Goal: Task Accomplishment & Management: Complete application form

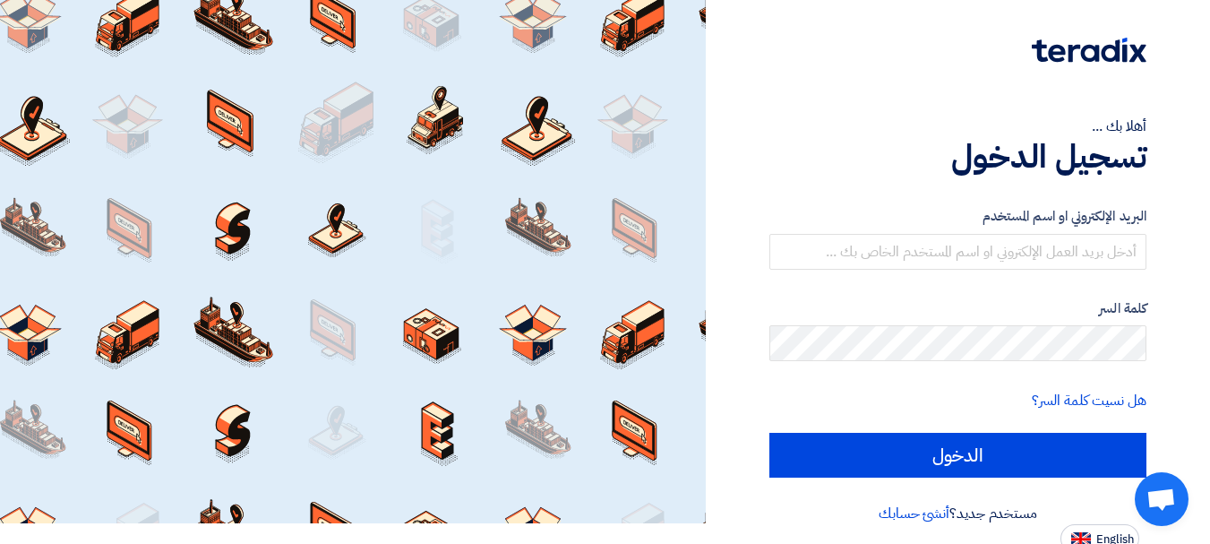
scroll to position [30, 0]
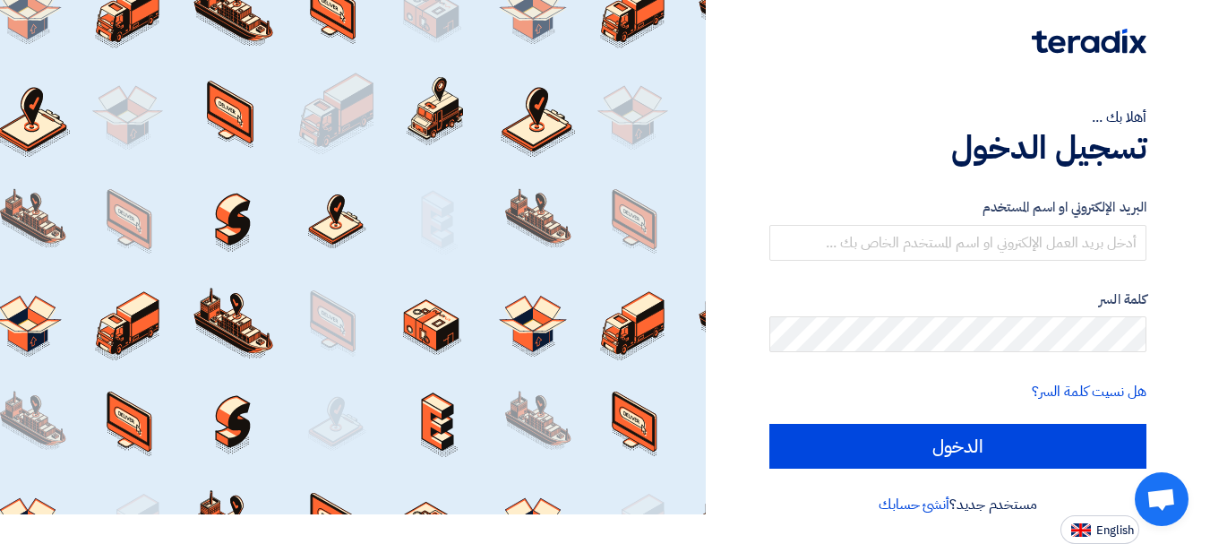
click at [1100, 532] on span "English" at bounding box center [1115, 530] width 38 height 13
type input "Sign in"
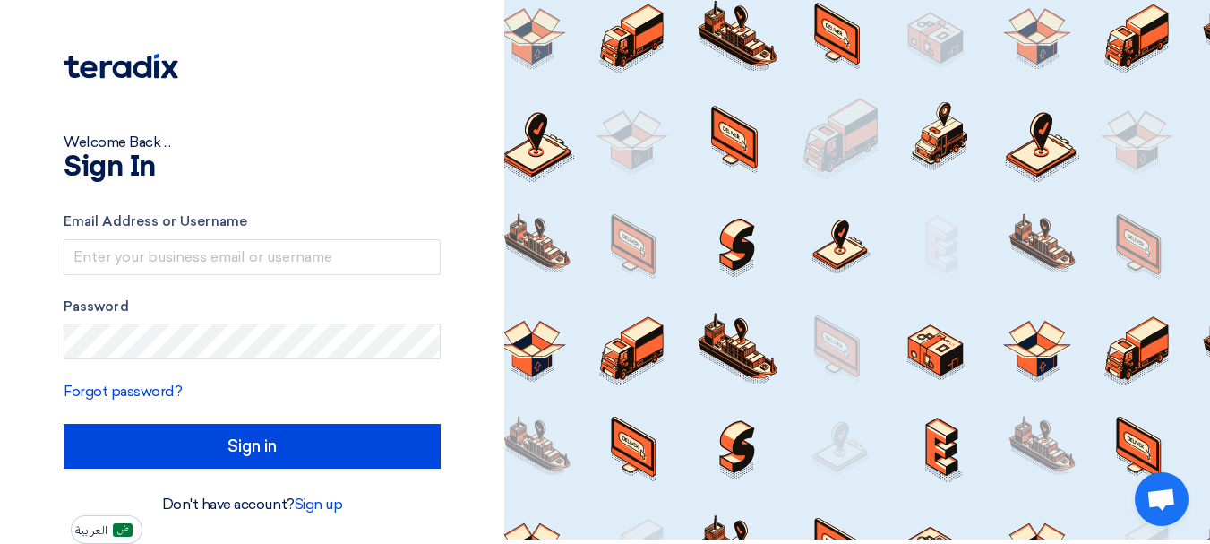
scroll to position [4, 0]
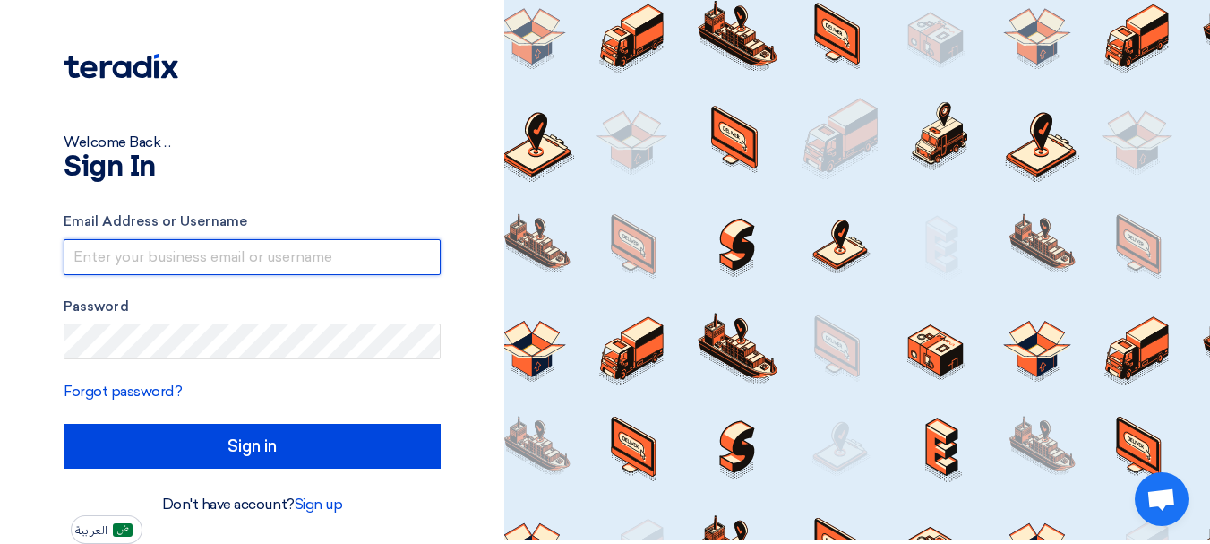
click at [308, 258] on input "text" at bounding box center [252, 257] width 377 height 36
click at [291, 256] on input "text" at bounding box center [252, 257] width 377 height 36
type input "ش"
type input "a"
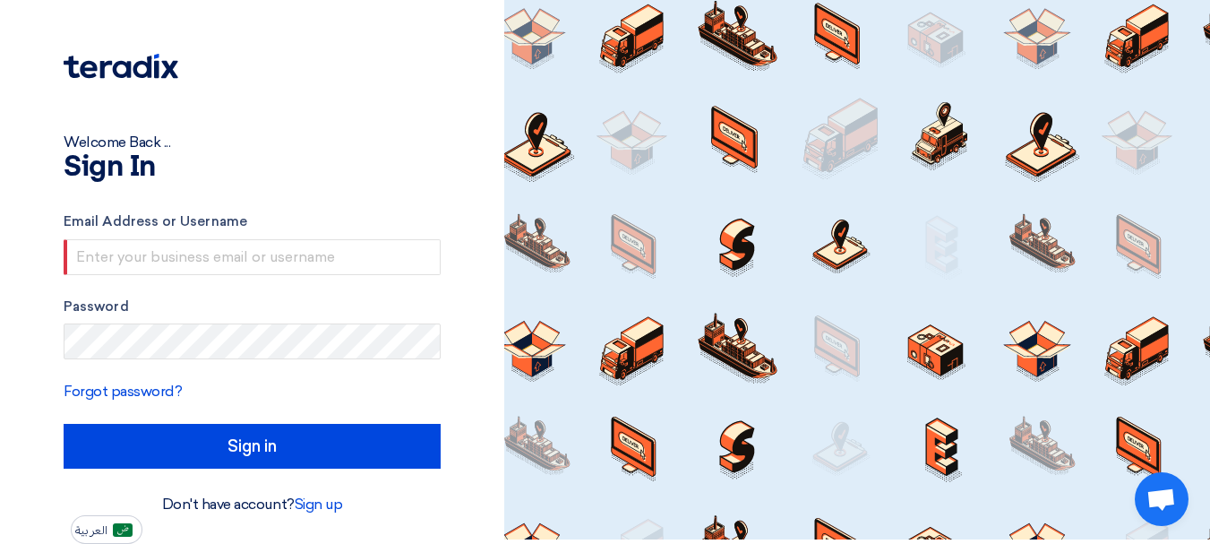
click at [230, 75] on div at bounding box center [252, 78] width 377 height 50
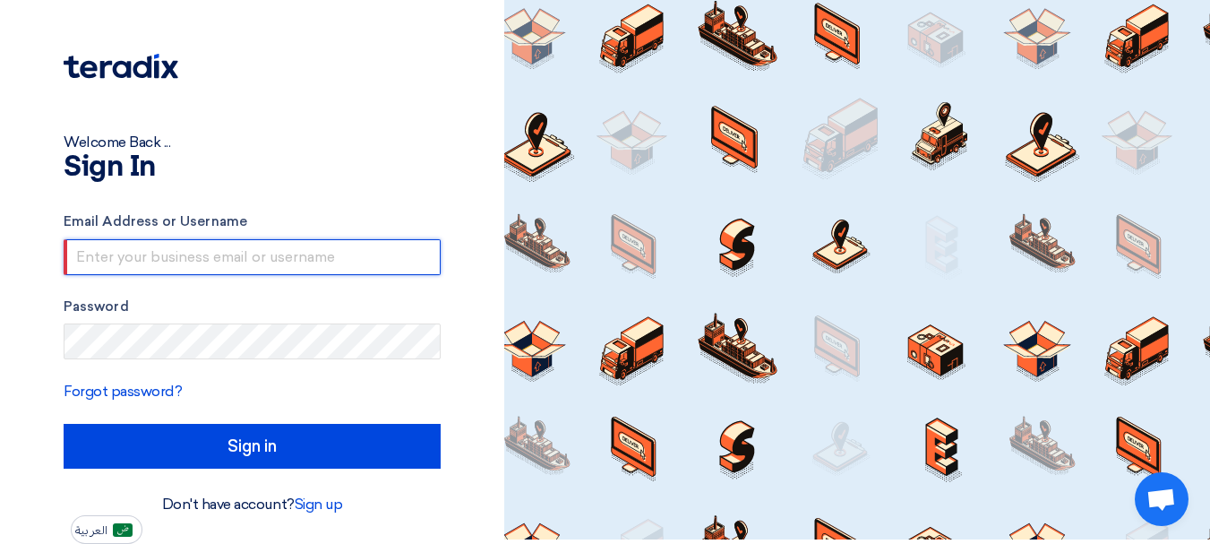
click at [254, 256] on input "text" at bounding box center [252, 257] width 377 height 36
paste input "[PERSON_NAME][EMAIL_ADDRESS][DOMAIN_NAME]"
type input "[PERSON_NAME][EMAIL_ADDRESS][DOMAIN_NAME]"
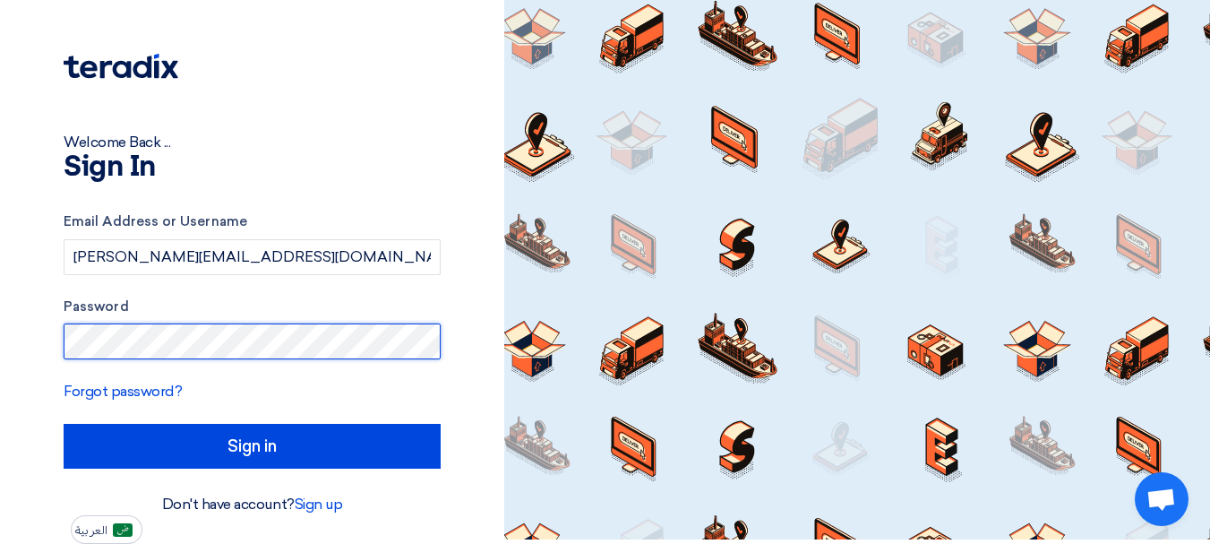
click at [64, 424] on input "Sign in" at bounding box center [252, 446] width 377 height 45
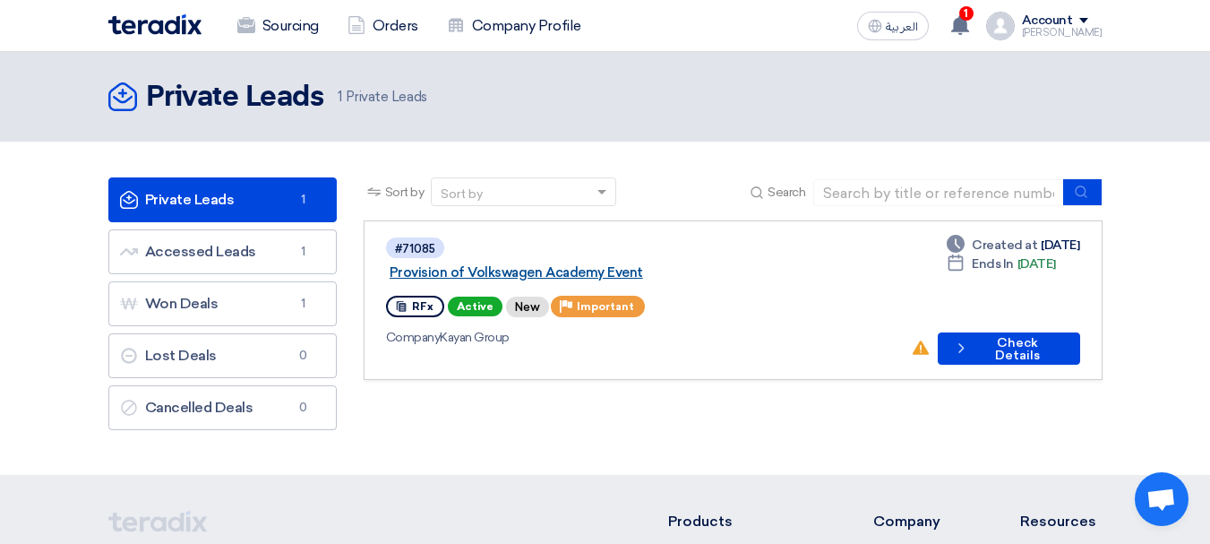
click at [621, 264] on link "Provision of Volkswagen Academy Event" at bounding box center [614, 272] width 448 height 16
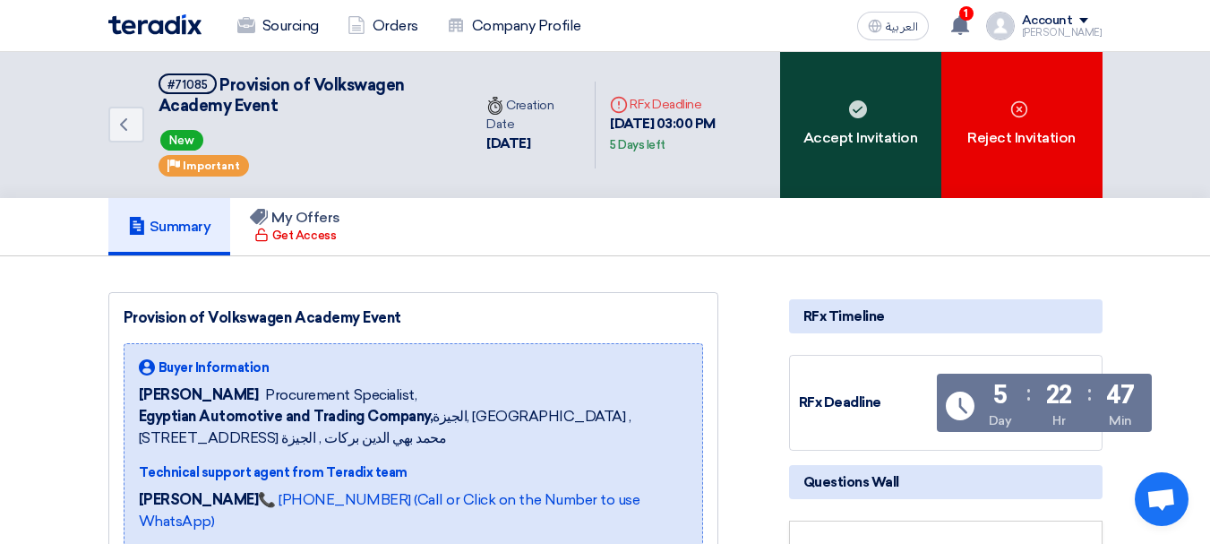
click at [874, 119] on div "Accept Invitation" at bounding box center [860, 125] width 161 height 146
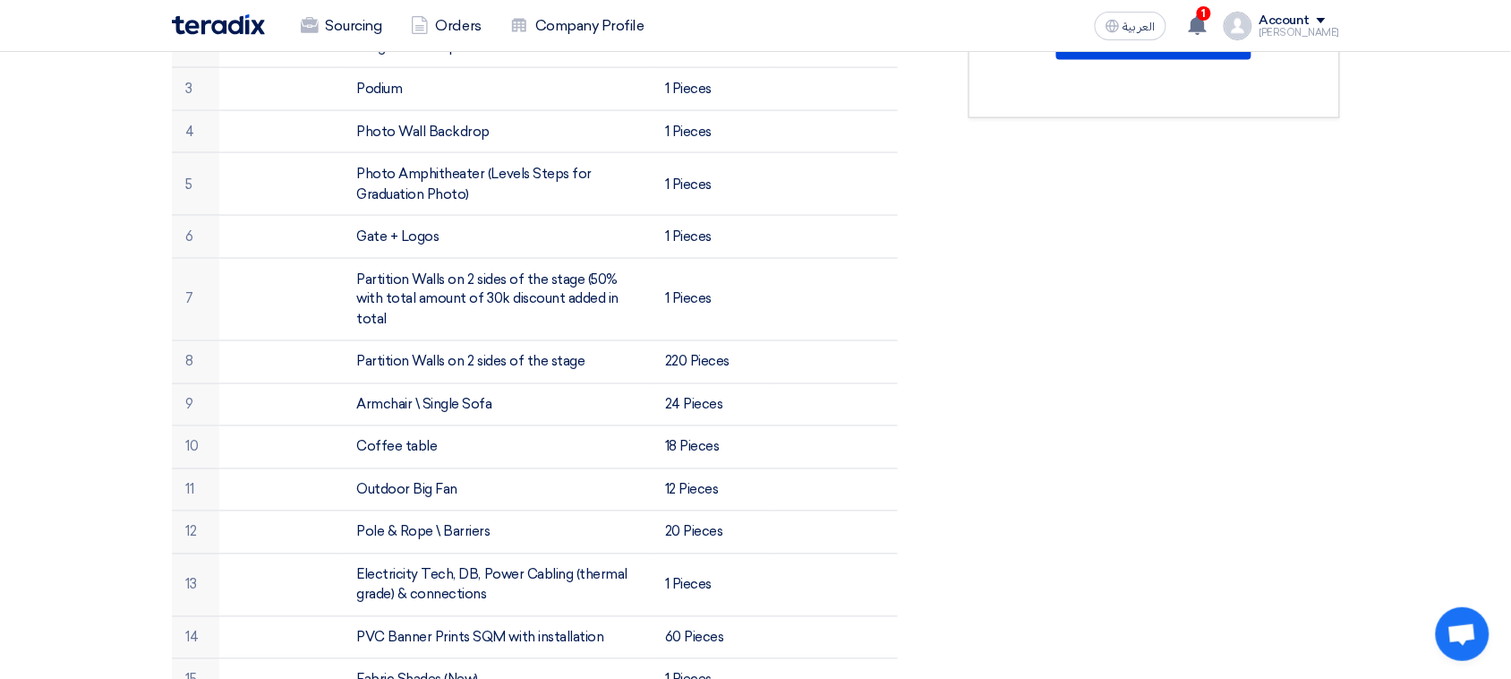
scroll to position [382, 0]
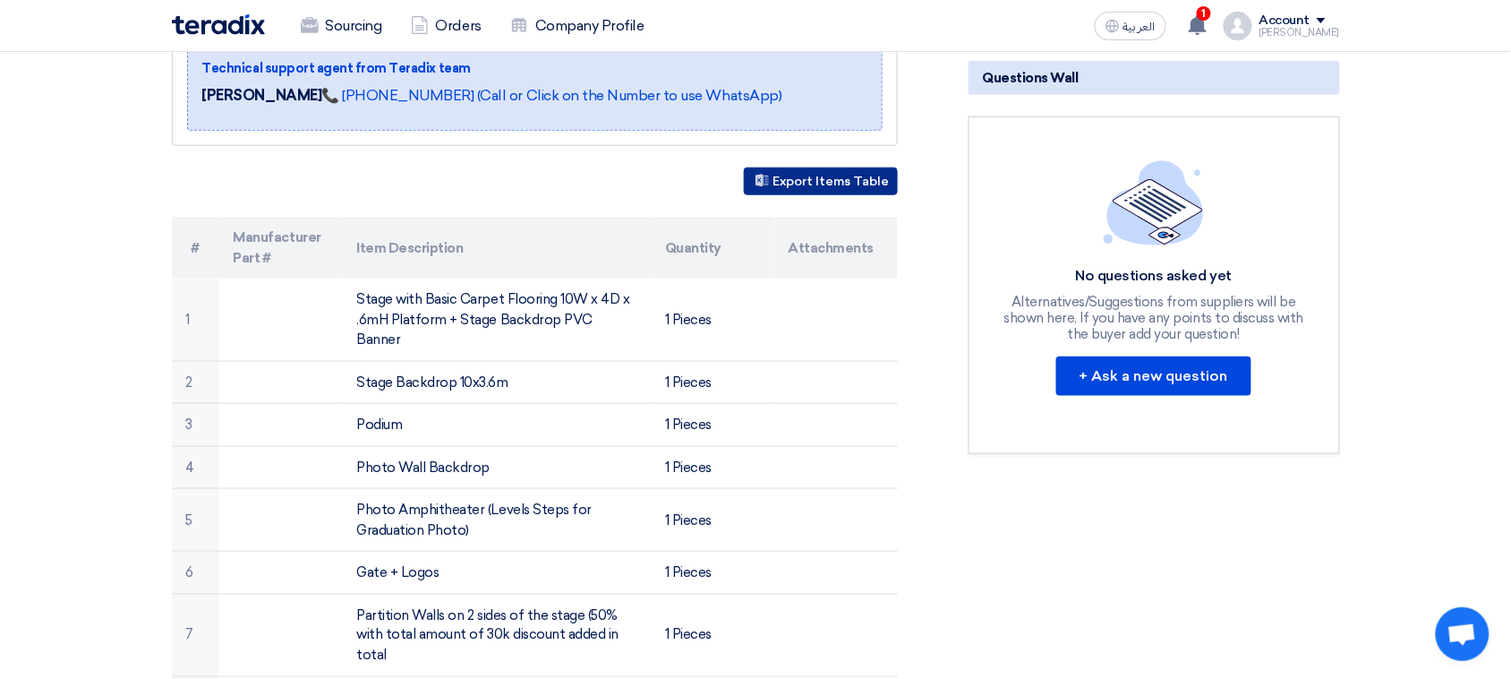
click at [840, 167] on button "Export Items Table" at bounding box center [821, 181] width 154 height 28
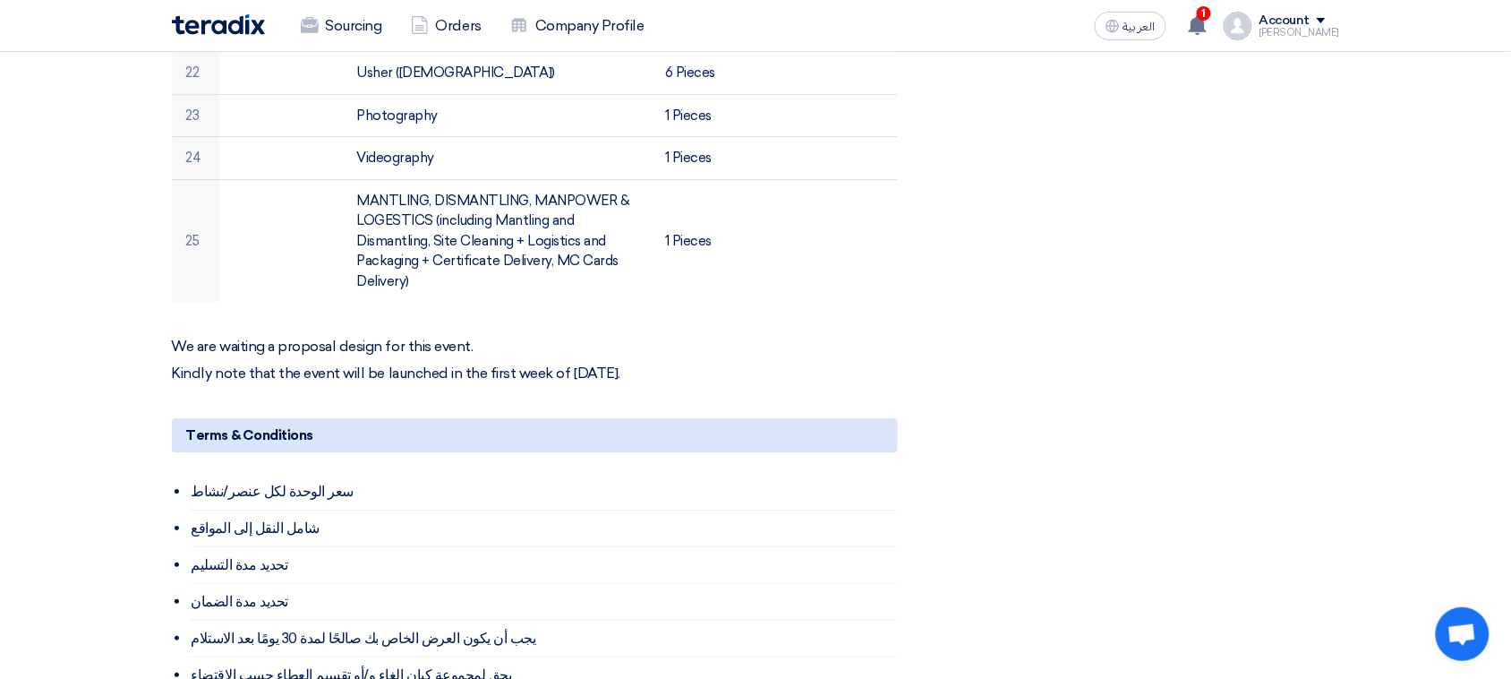
scroll to position [1837, 0]
